Goal: Navigation & Orientation: Find specific page/section

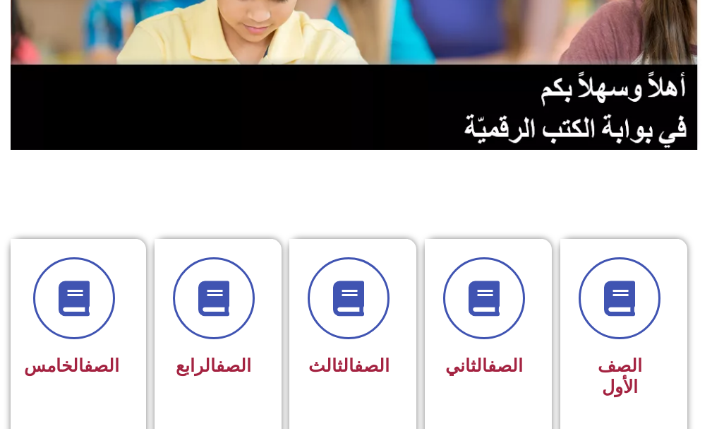
scroll to position [212, 0]
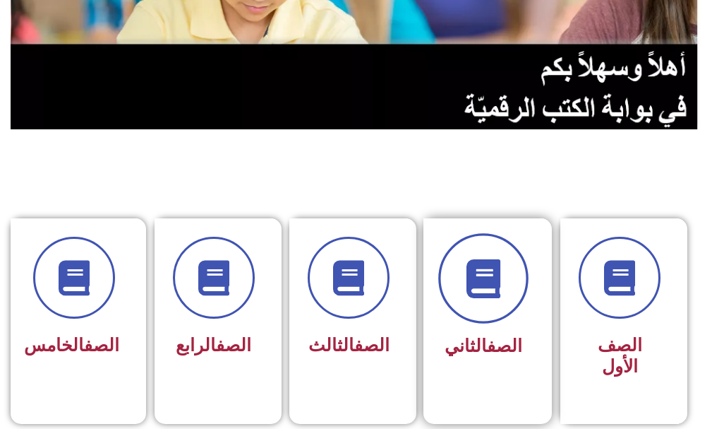
click at [502, 287] on icon at bounding box center [484, 278] width 39 height 39
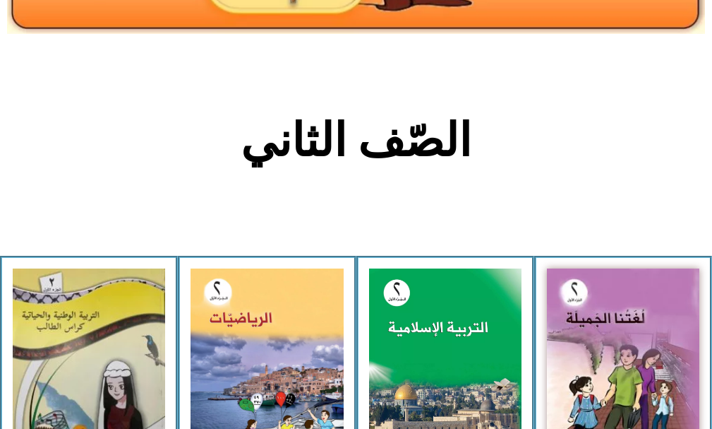
scroll to position [282, 0]
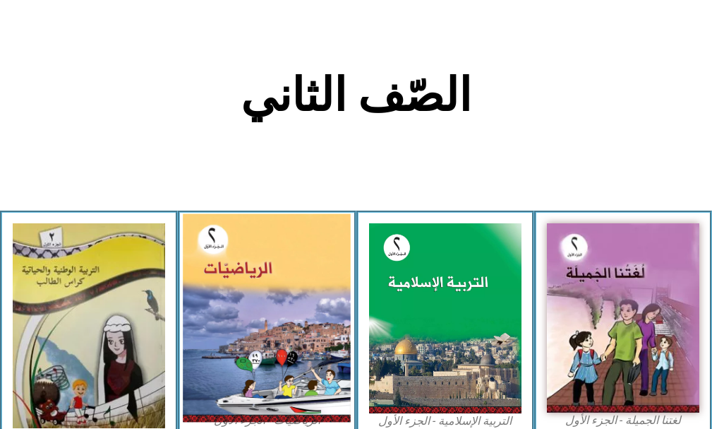
click at [283, 358] on img at bounding box center [267, 318] width 168 height 208
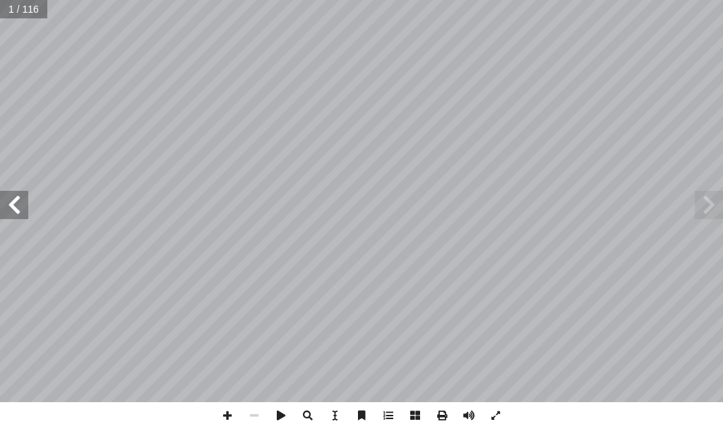
click at [25, 208] on span at bounding box center [14, 205] width 28 height 28
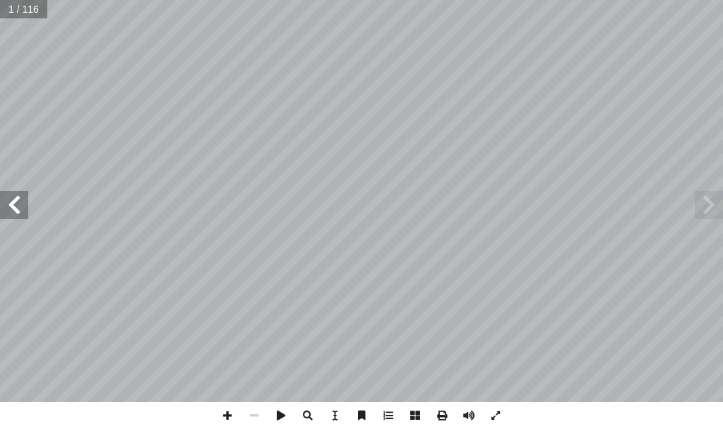
click at [25, 208] on span at bounding box center [14, 205] width 28 height 28
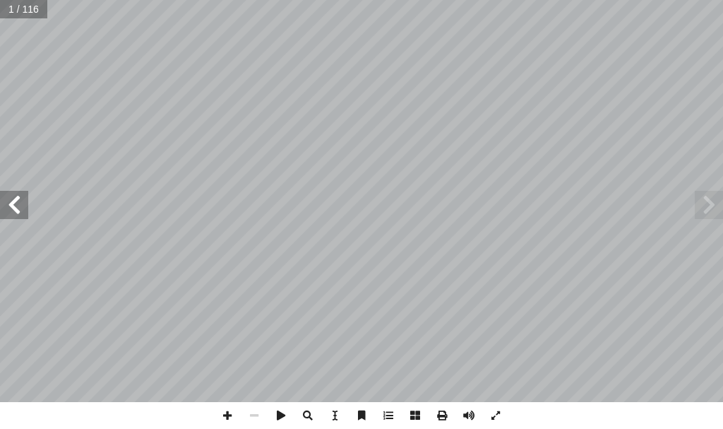
click at [25, 208] on span at bounding box center [14, 205] width 28 height 28
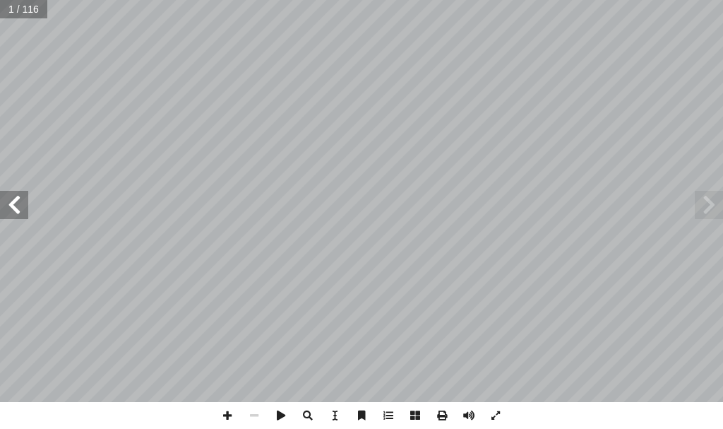
click at [25, 208] on span at bounding box center [14, 205] width 28 height 28
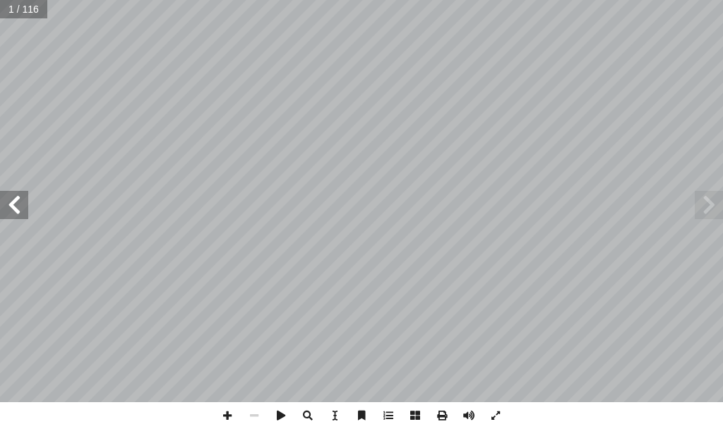
click at [25, 208] on span at bounding box center [14, 205] width 28 height 28
click at [25, 205] on span at bounding box center [14, 205] width 28 height 28
click at [704, 208] on span at bounding box center [709, 205] width 28 height 28
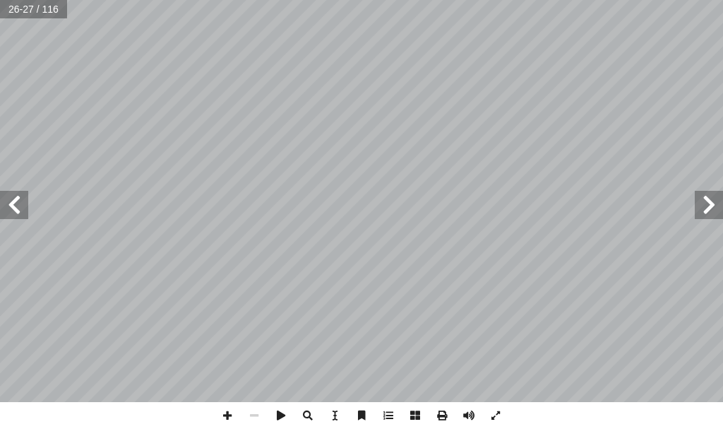
click at [704, 208] on span at bounding box center [709, 205] width 28 height 28
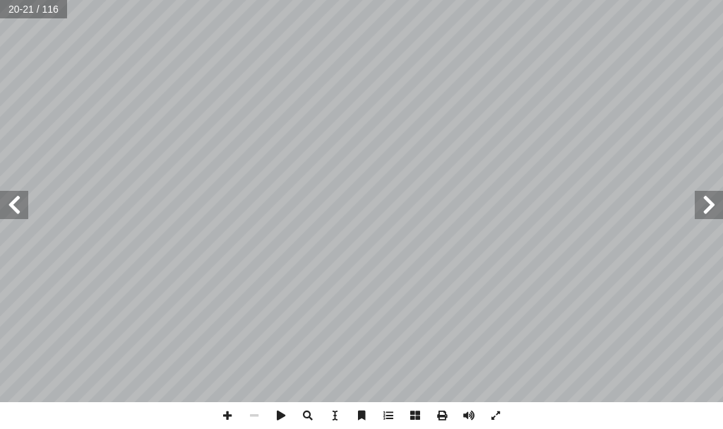
click at [704, 208] on span at bounding box center [709, 205] width 28 height 28
click at [10, 208] on span at bounding box center [14, 205] width 28 height 28
click at [21, 213] on span at bounding box center [14, 205] width 28 height 28
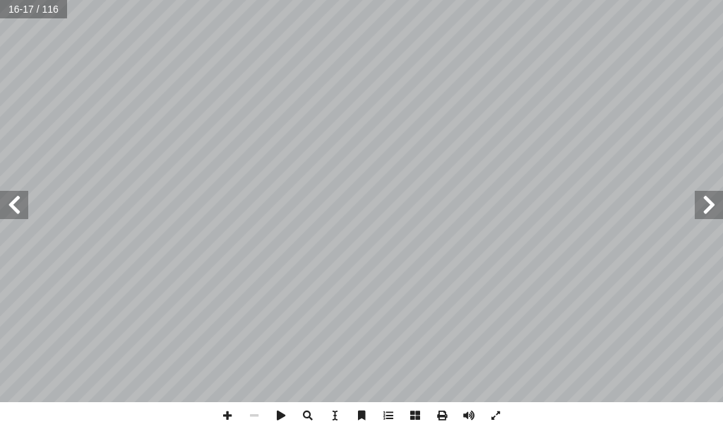
click at [12, 214] on span at bounding box center [14, 205] width 28 height 28
click at [702, 211] on span at bounding box center [709, 205] width 28 height 28
click at [0, 198] on span at bounding box center [14, 205] width 28 height 28
